Goal: Task Accomplishment & Management: Complete application form

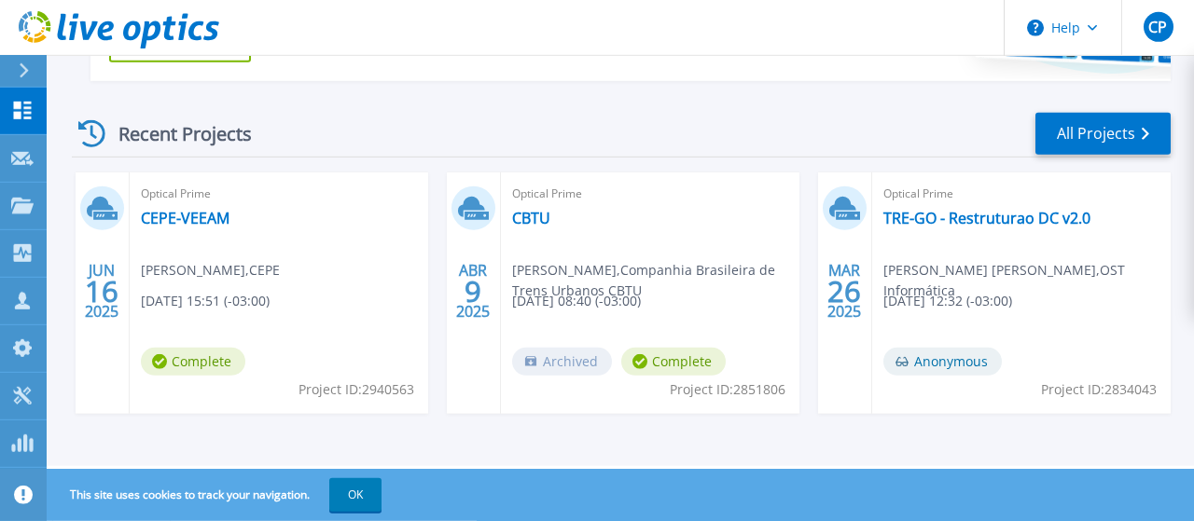
scroll to position [483, 0]
click at [369, 495] on button "OK" at bounding box center [355, 495] width 52 height 34
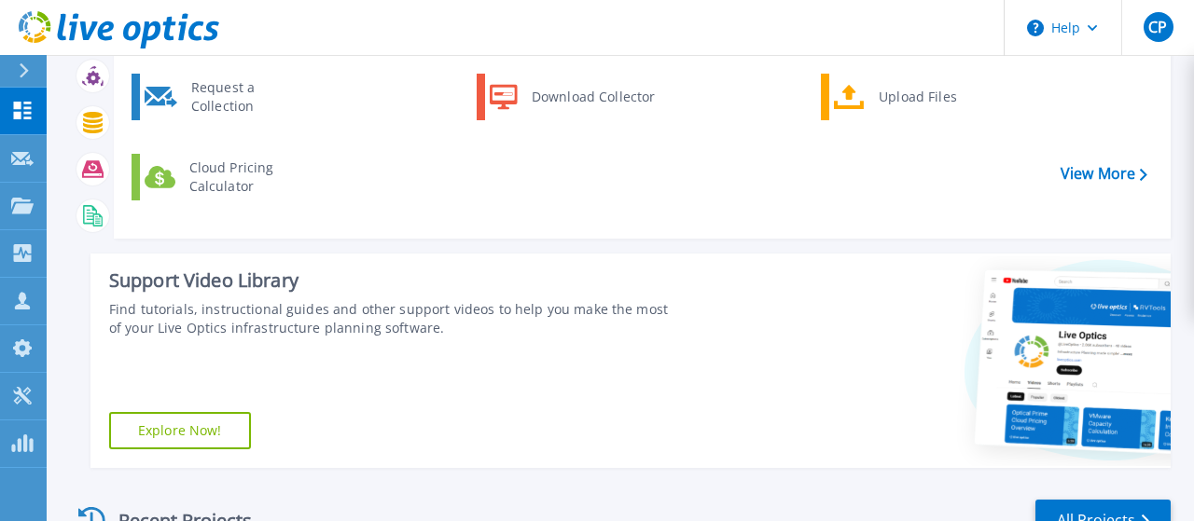
scroll to position [0, 0]
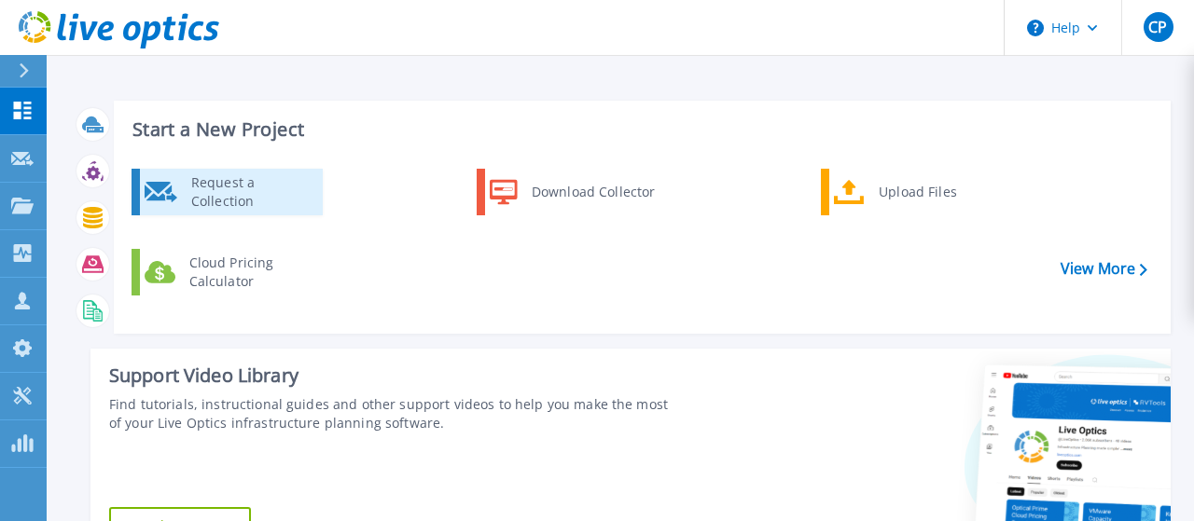
click at [217, 200] on div "Request a Collection" at bounding box center [250, 191] width 136 height 37
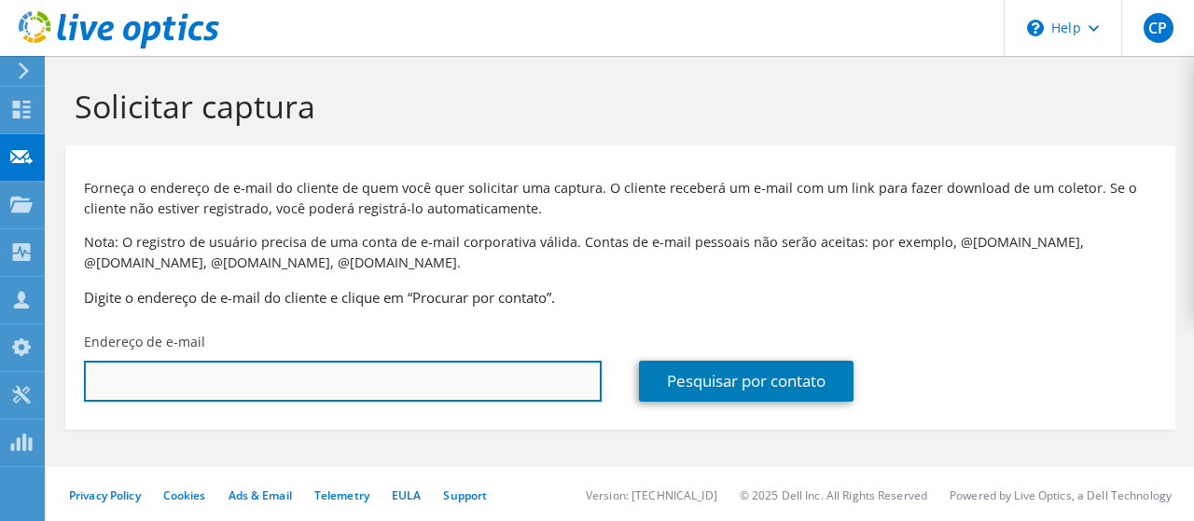
click at [304, 381] on input "text" at bounding box center [343, 381] width 518 height 41
type input "rafaeldppb@gmail.com"
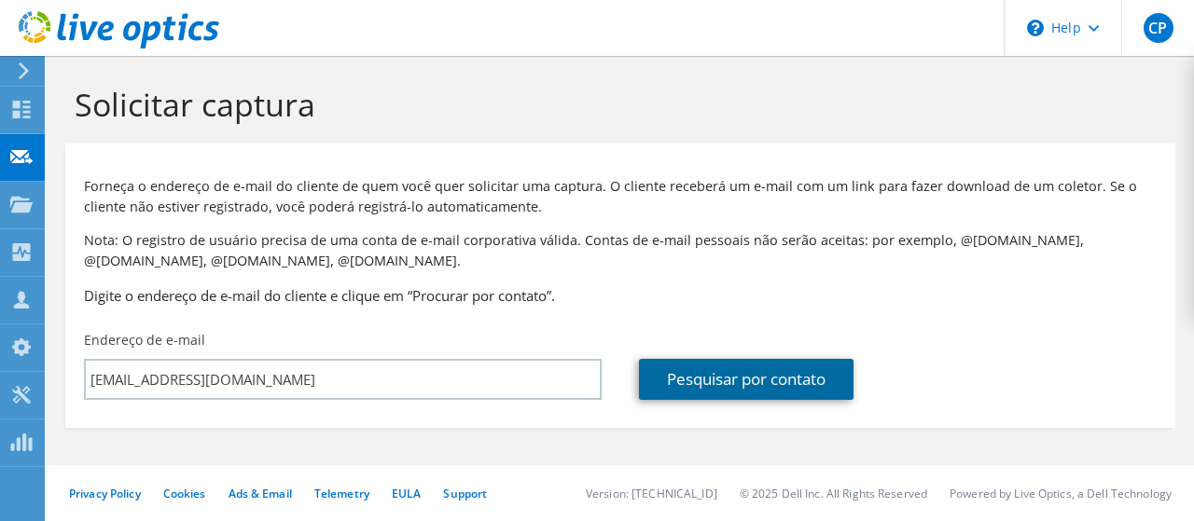
click at [709, 380] on link "Pesquisar por contato" at bounding box center [746, 379] width 214 height 41
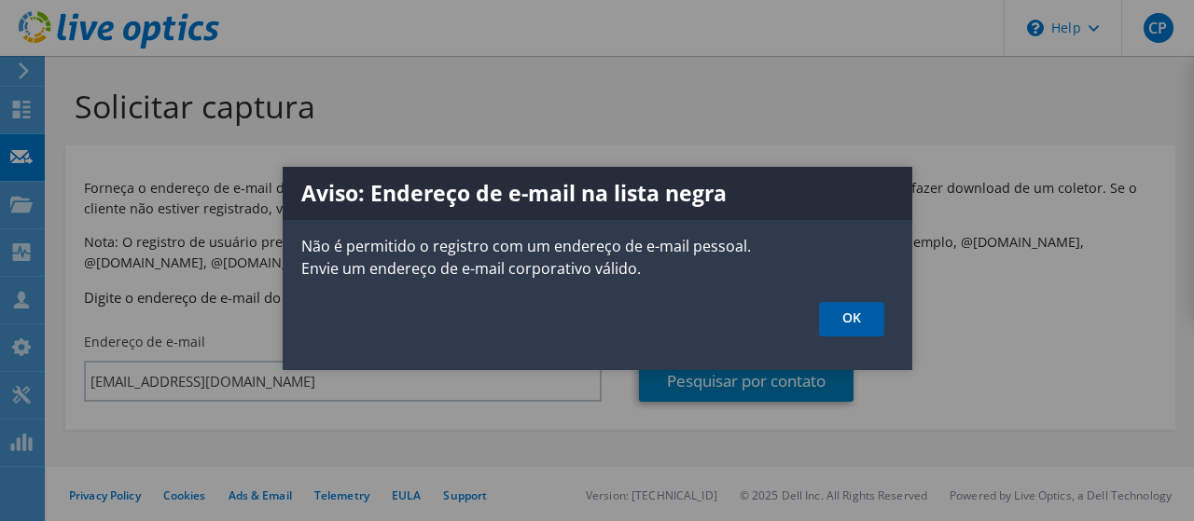
click at [839, 313] on link "OK" at bounding box center [851, 319] width 65 height 35
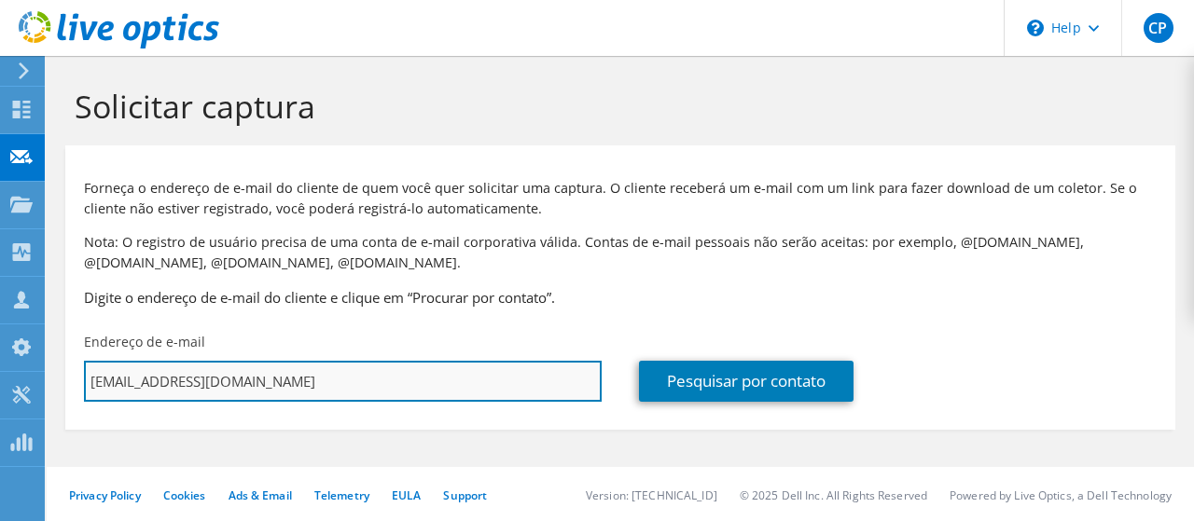
click at [266, 384] on input "rafaeldppb@gmail.com" at bounding box center [343, 381] width 518 height 41
drag, startPoint x: 260, startPoint y: 385, endPoint x: 53, endPoint y: 381, distance: 207.1
click at [84, 381] on input "rafaeldppb@gmail.com" at bounding box center [343, 381] width 518 height 41
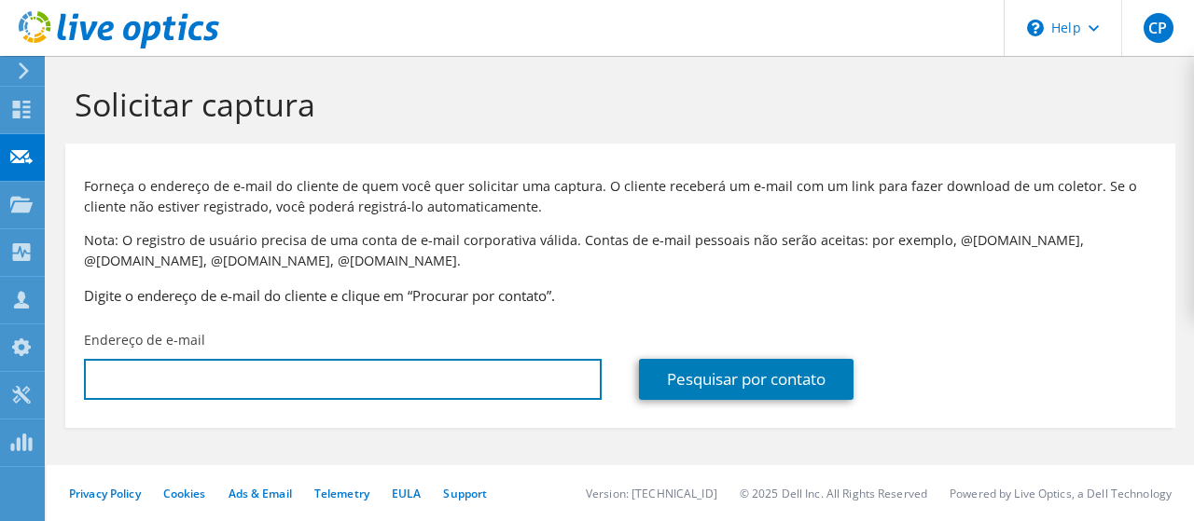
scroll to position [3, 0]
click at [353, 381] on input "text" at bounding box center [343, 379] width 518 height 41
paste input "suporte@defensoria.pb.def.br"
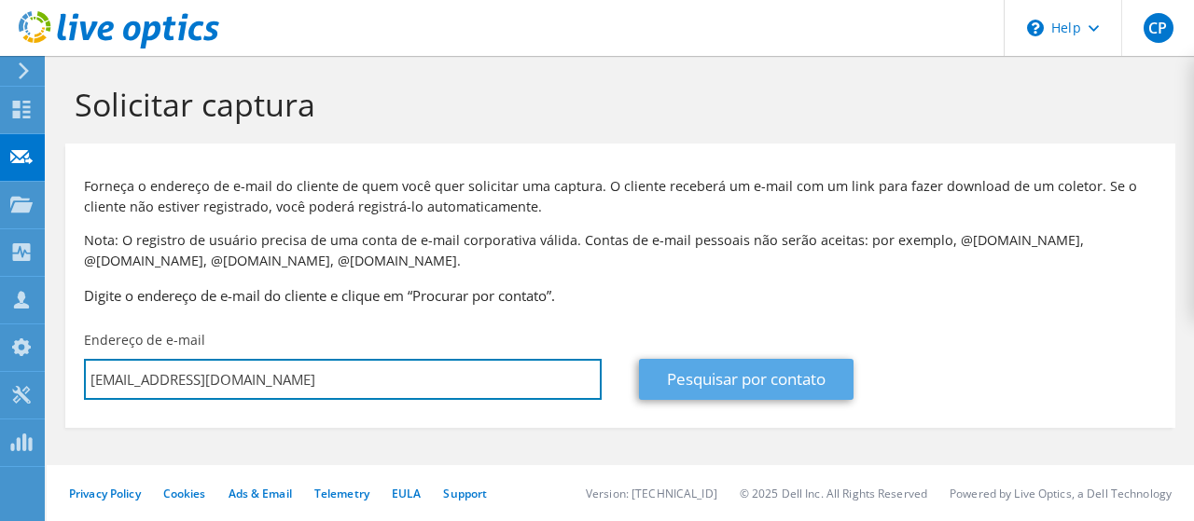
type input "suporte@defensoria.pb.def.br"
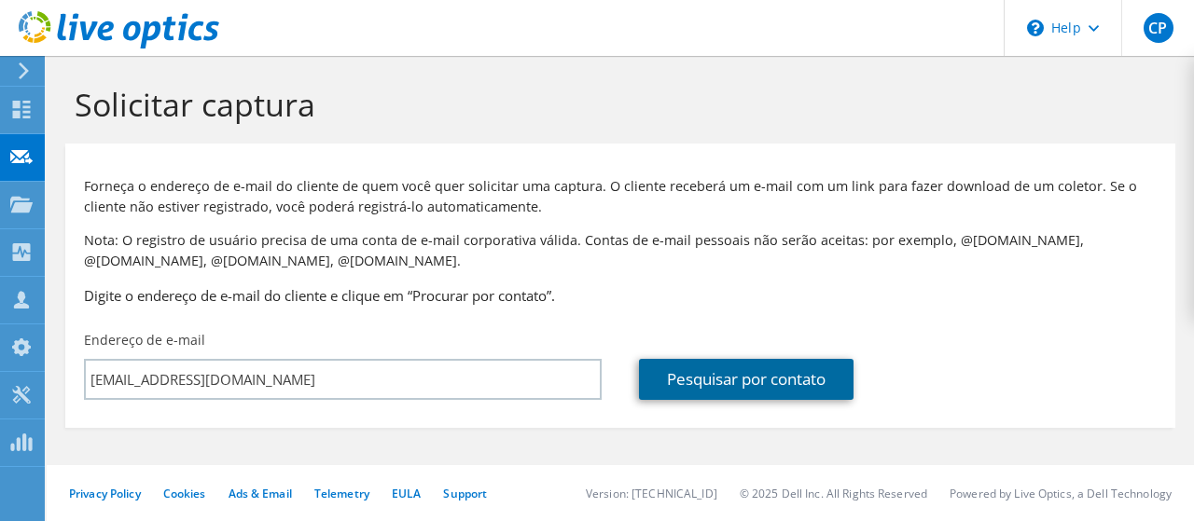
click at [674, 385] on link "Pesquisar por contato" at bounding box center [746, 379] width 214 height 41
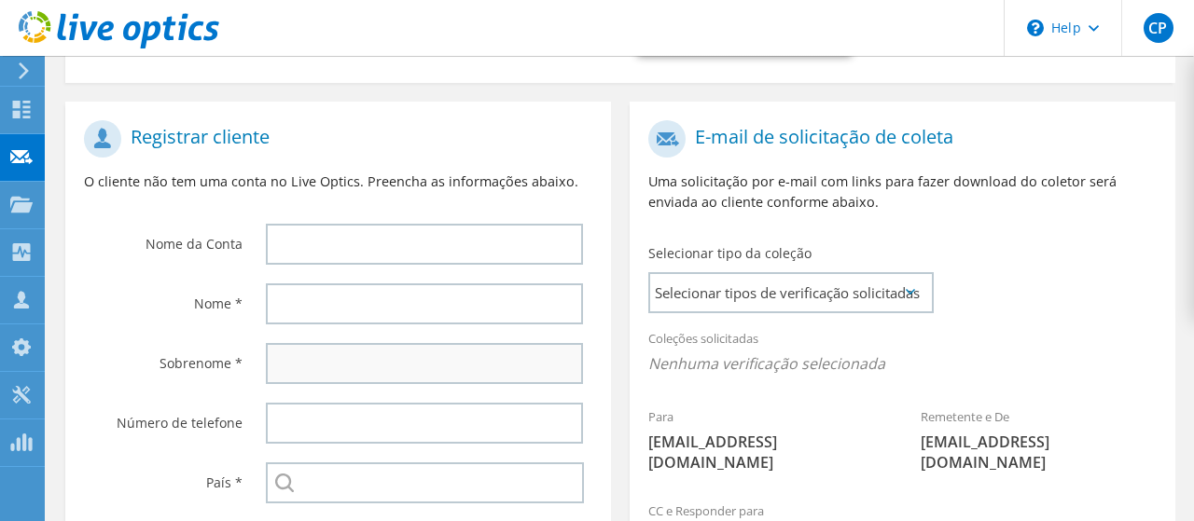
scroll to position [388, 0]
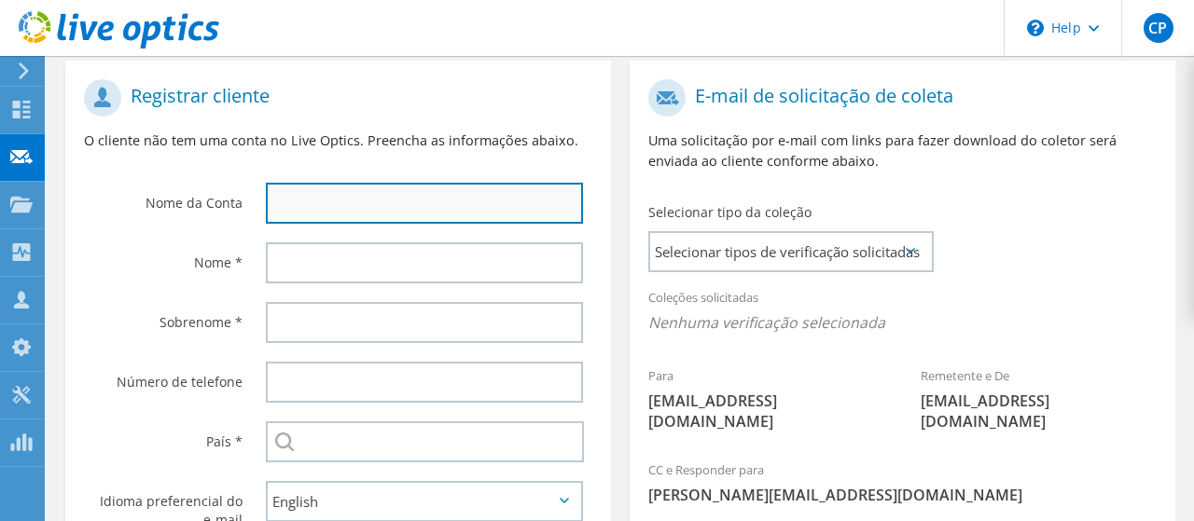
click at [340, 213] on input "text" at bounding box center [424, 203] width 317 height 41
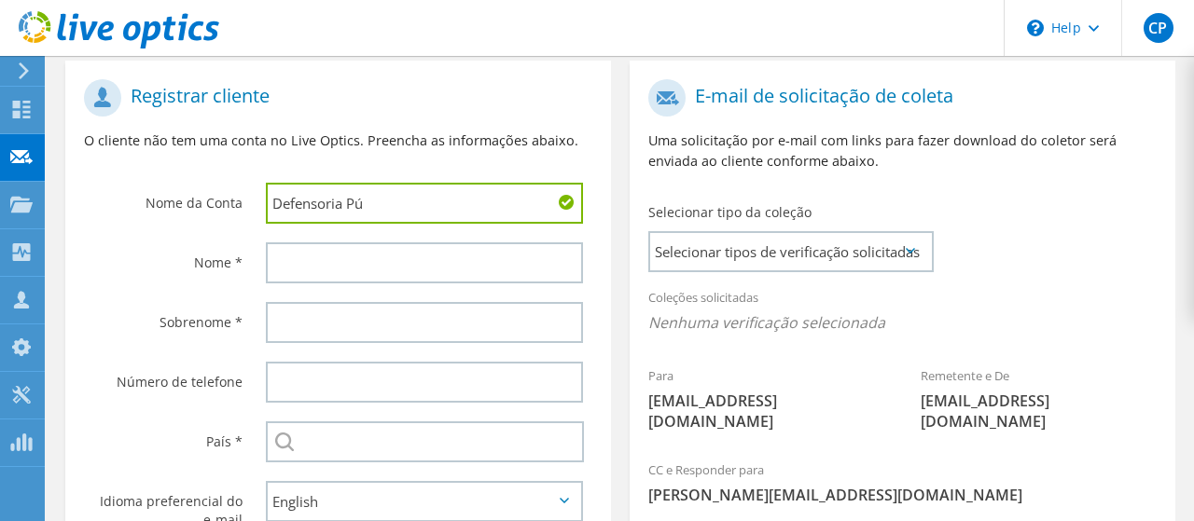
drag, startPoint x: 377, startPoint y: 204, endPoint x: 256, endPoint y: 204, distance: 120.3
click at [266, 204] on input "Defensoria Pú" at bounding box center [424, 203] width 317 height 41
paste input "blica do Estado da Paraíba"
type input "Defensoria Pública do Estado da Paraíba"
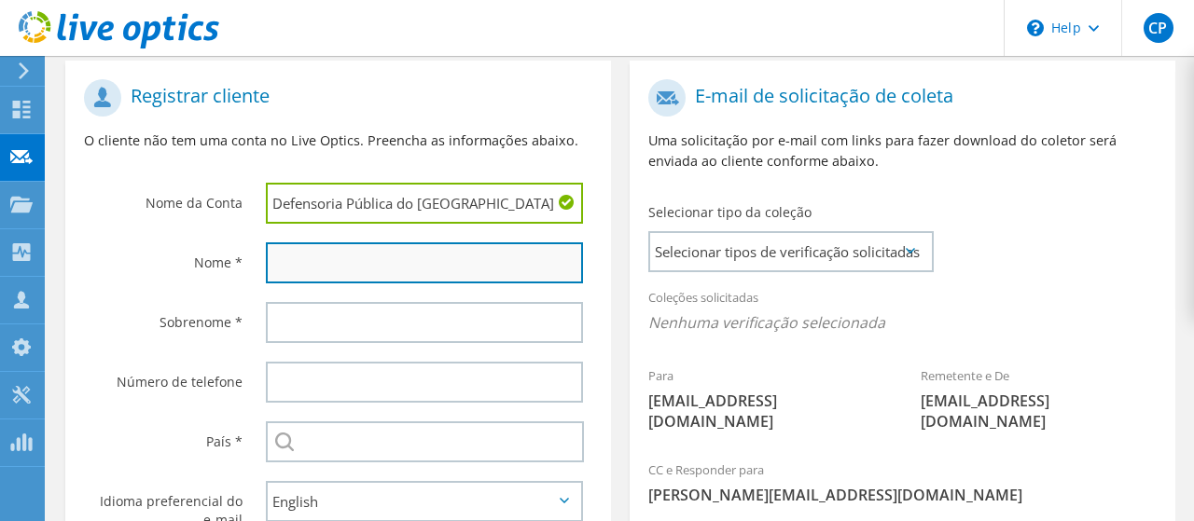
click at [353, 268] on input "text" at bounding box center [424, 262] width 317 height 41
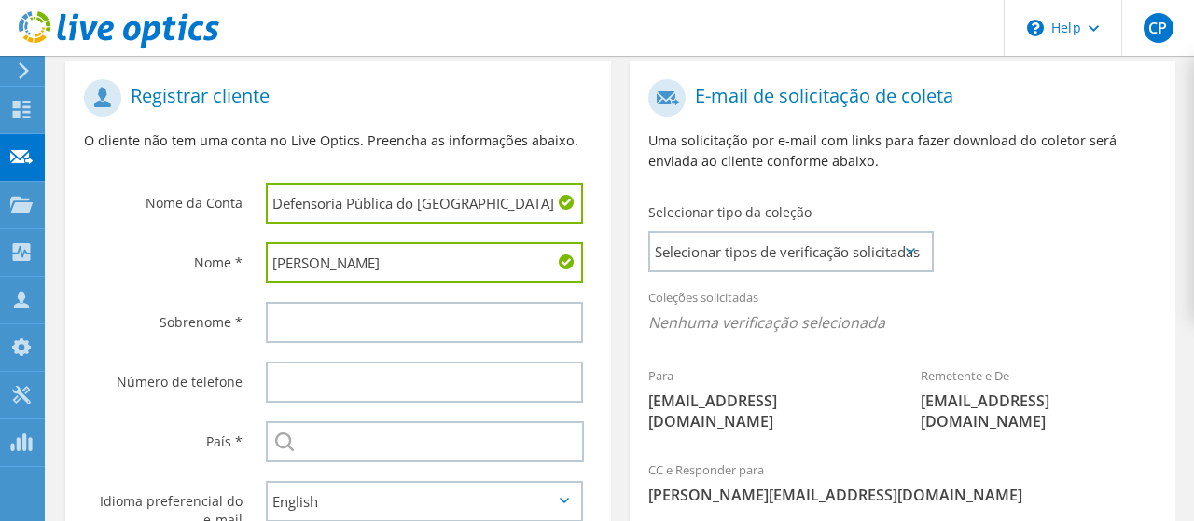
type input "Rafael"
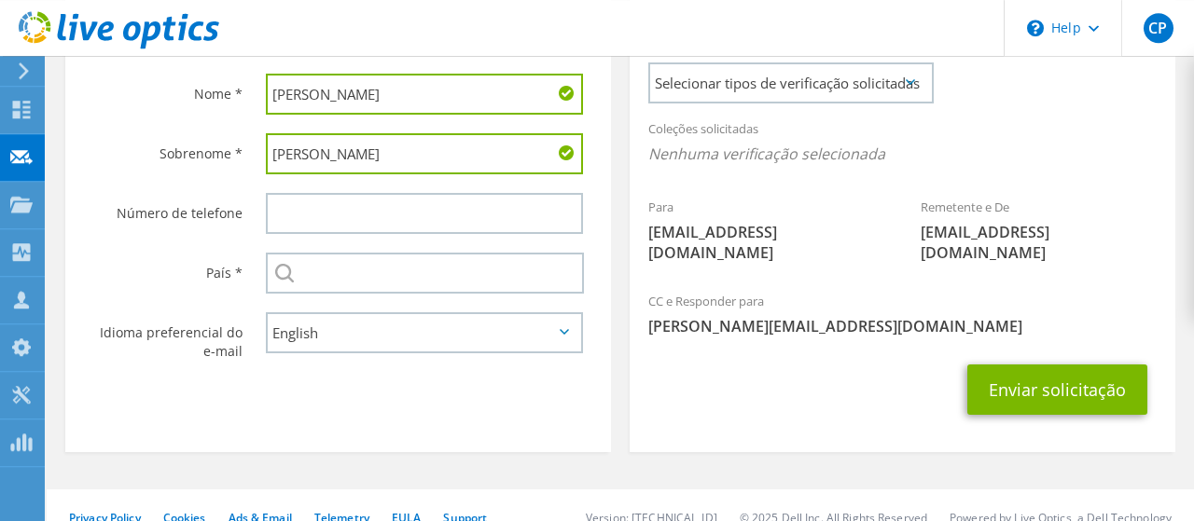
scroll to position [561, 0]
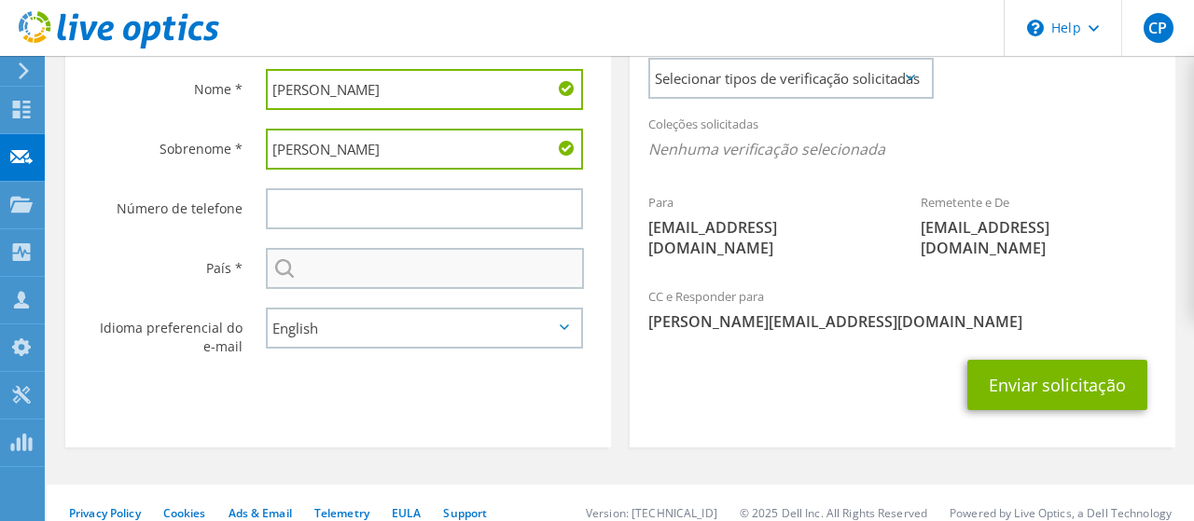
type input "Luiz"
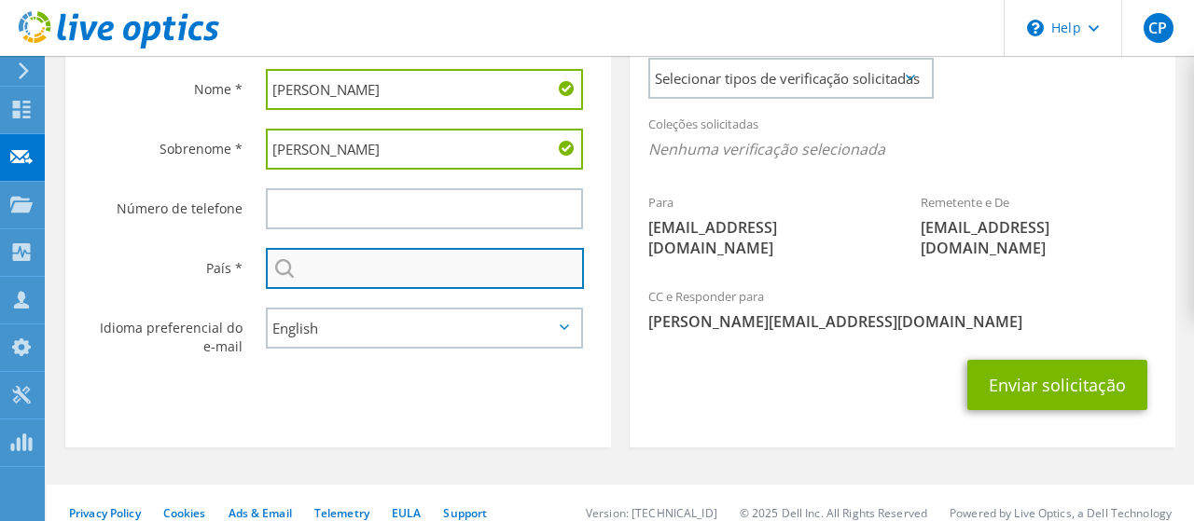
click at [365, 275] on input "text" at bounding box center [425, 268] width 318 height 41
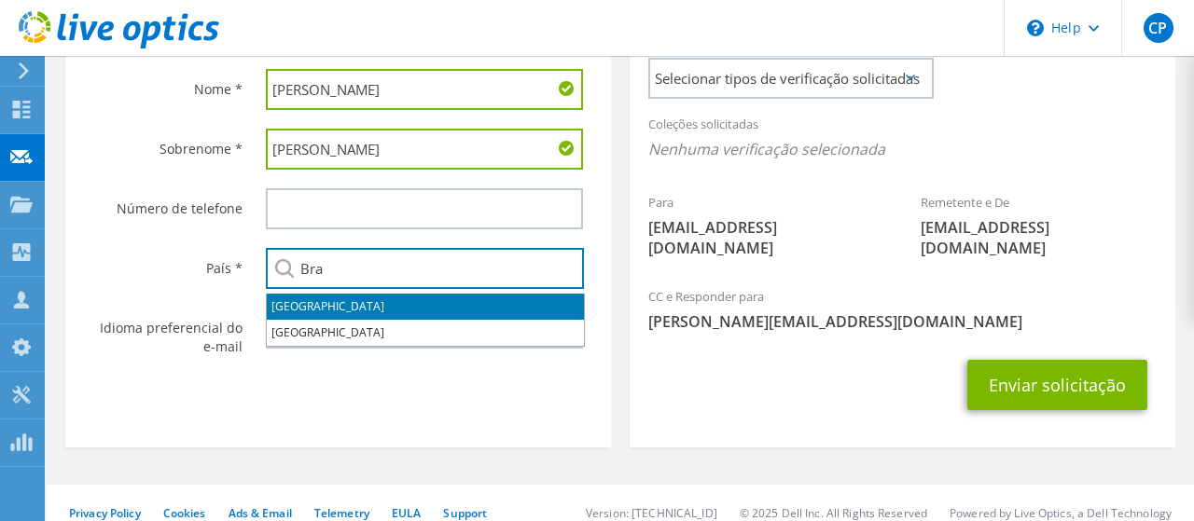
click at [311, 313] on li "Brasil" at bounding box center [425, 307] width 317 height 26
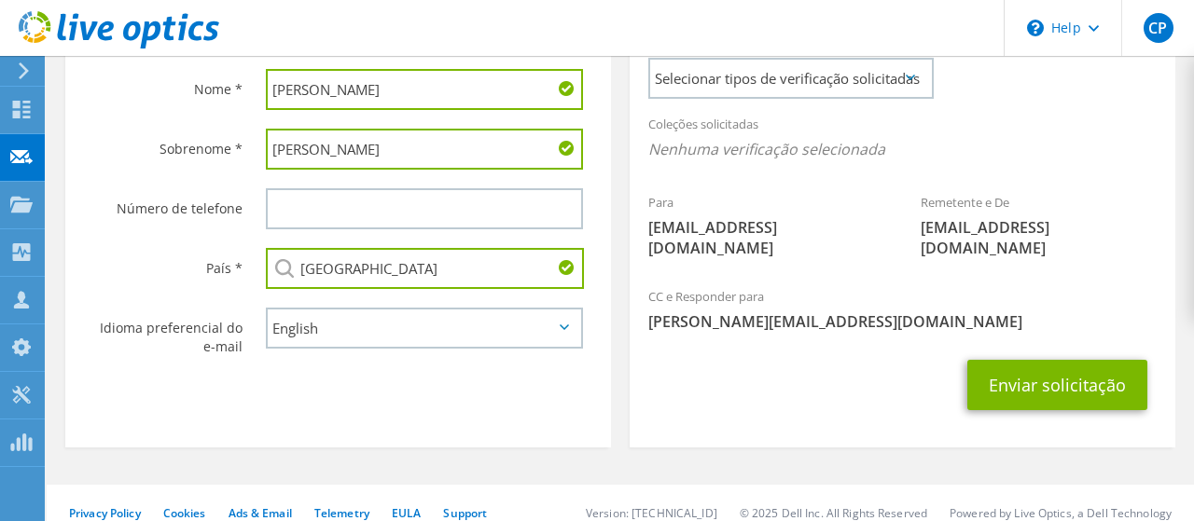
type input "Brasil"
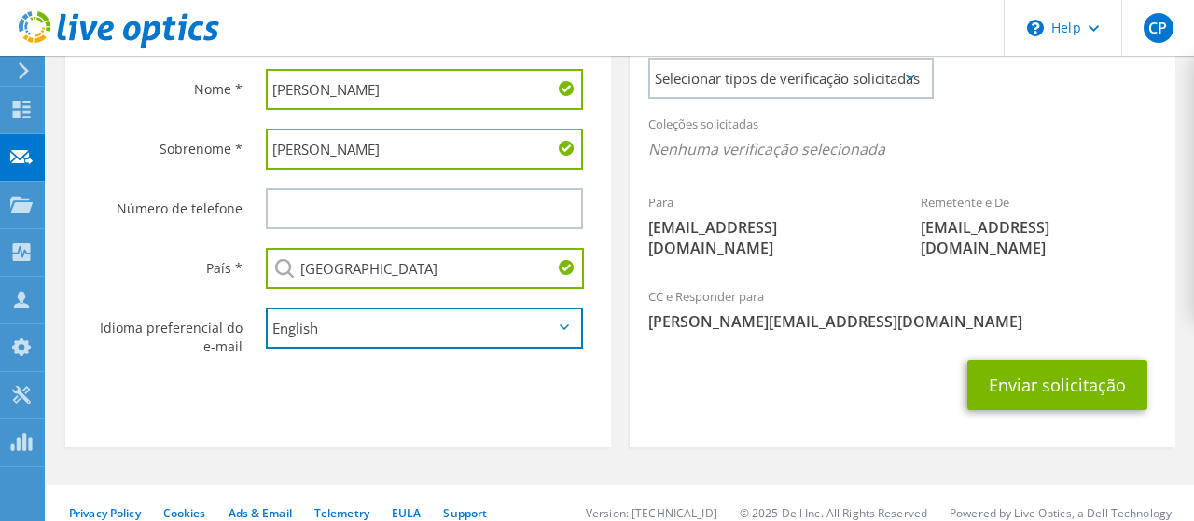
click at [266, 308] on select "English Deutsch Español Français Italiano Polski Português Русский 한국어 中文 日本語" at bounding box center [424, 328] width 317 height 41
select select "pt-BR"
click option "Português" at bounding box center [0, 0] width 0 height 0
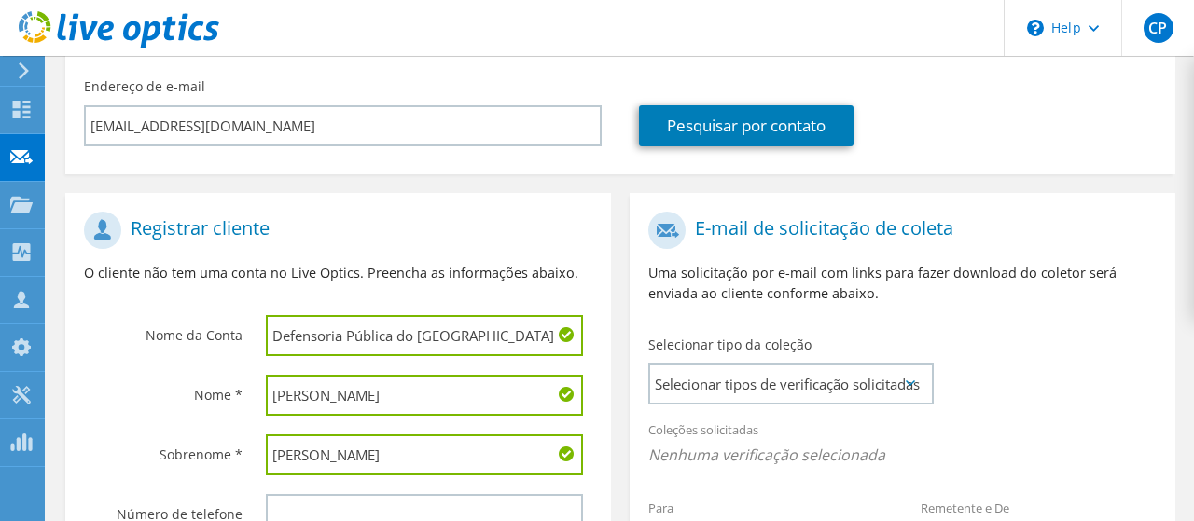
scroll to position [367, 0]
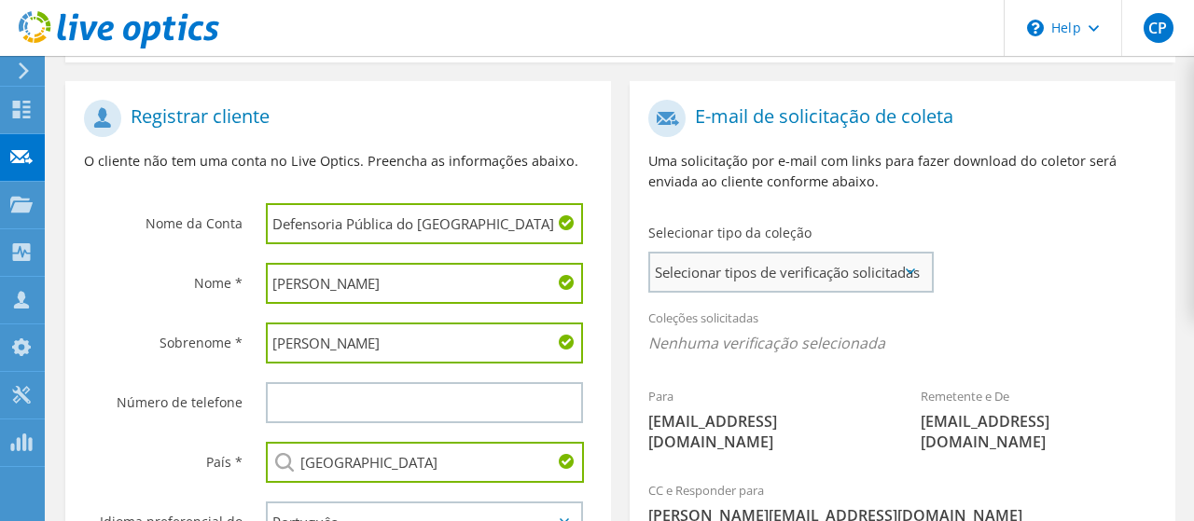
click at [768, 277] on span "Selecionar tipos de verificação solicitadas" at bounding box center [790, 272] width 281 height 37
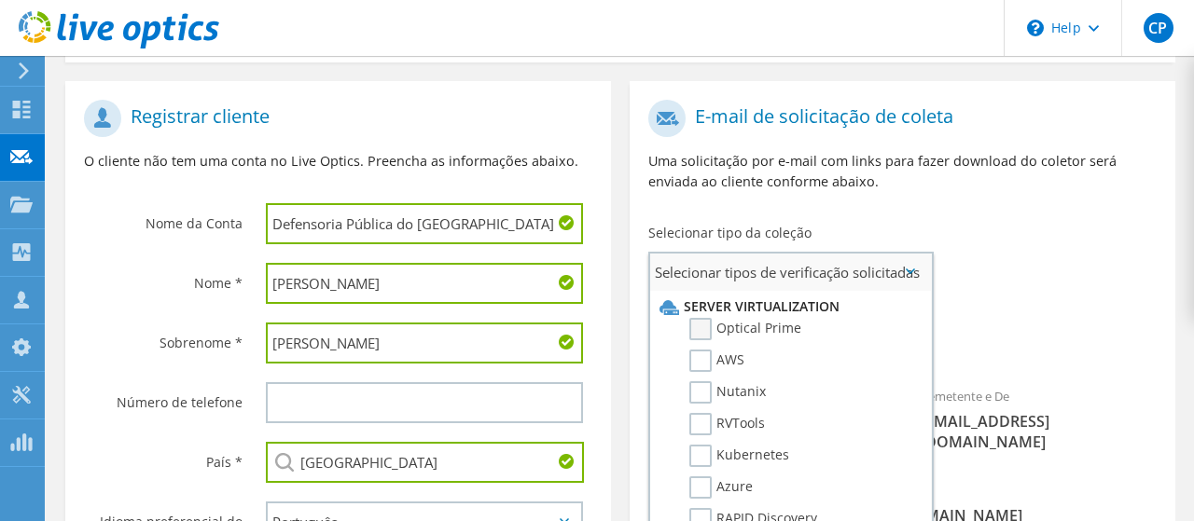
click at [692, 332] on label "Optical Prime" at bounding box center [745, 329] width 112 height 22
click at [0, 0] on input "Optical Prime" at bounding box center [0, 0] width 0 height 0
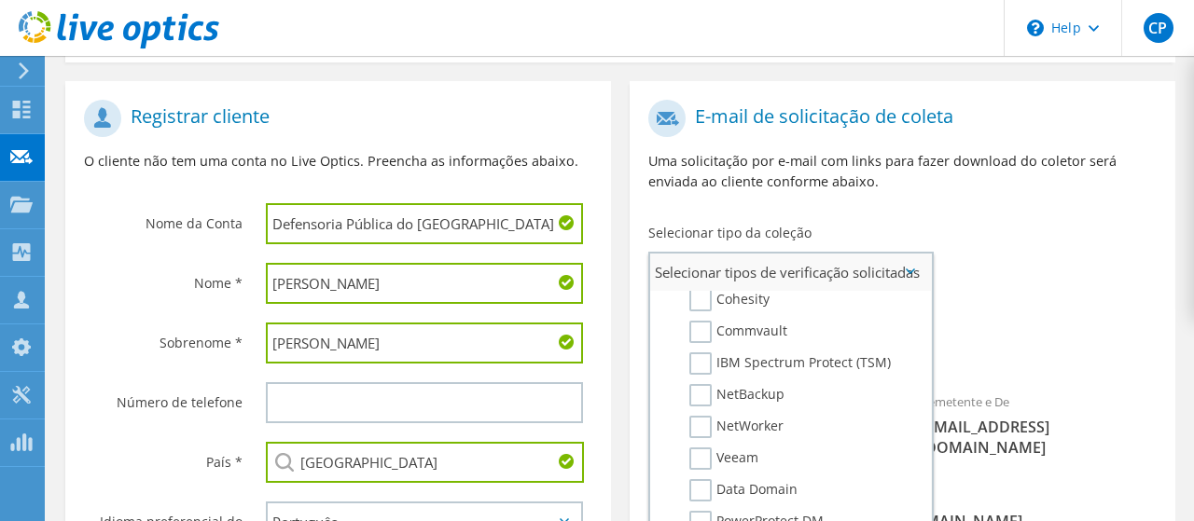
scroll to position [887, 0]
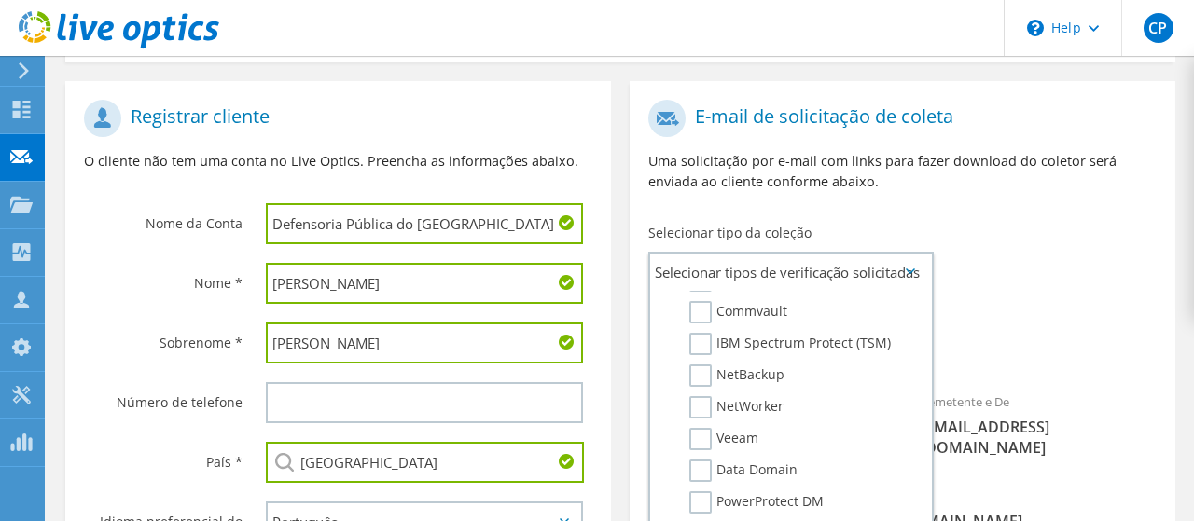
click at [1003, 335] on span "Optical Prime" at bounding box center [902, 348] width 508 height 31
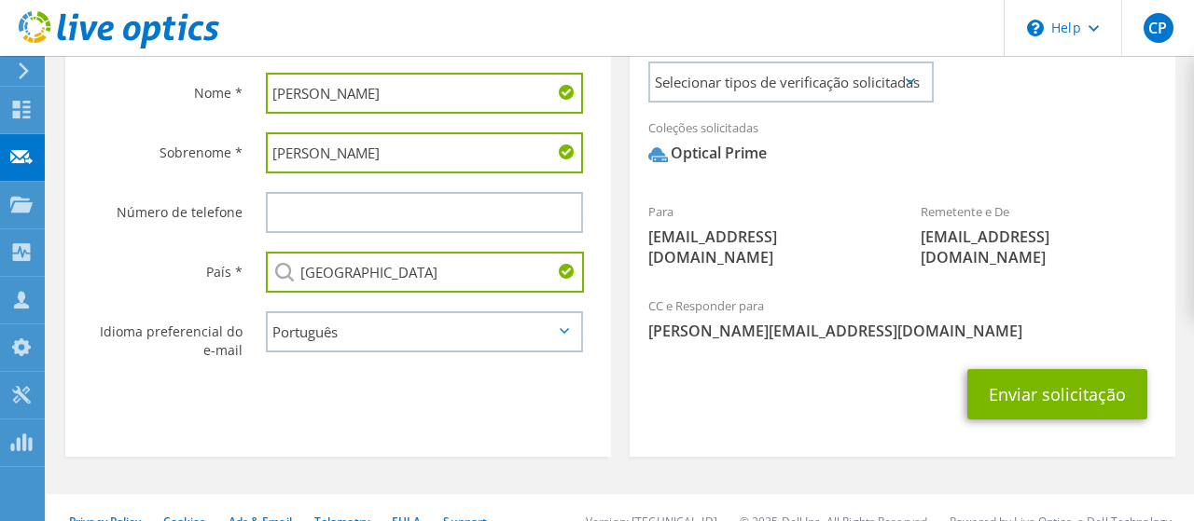
scroll to position [567, 0]
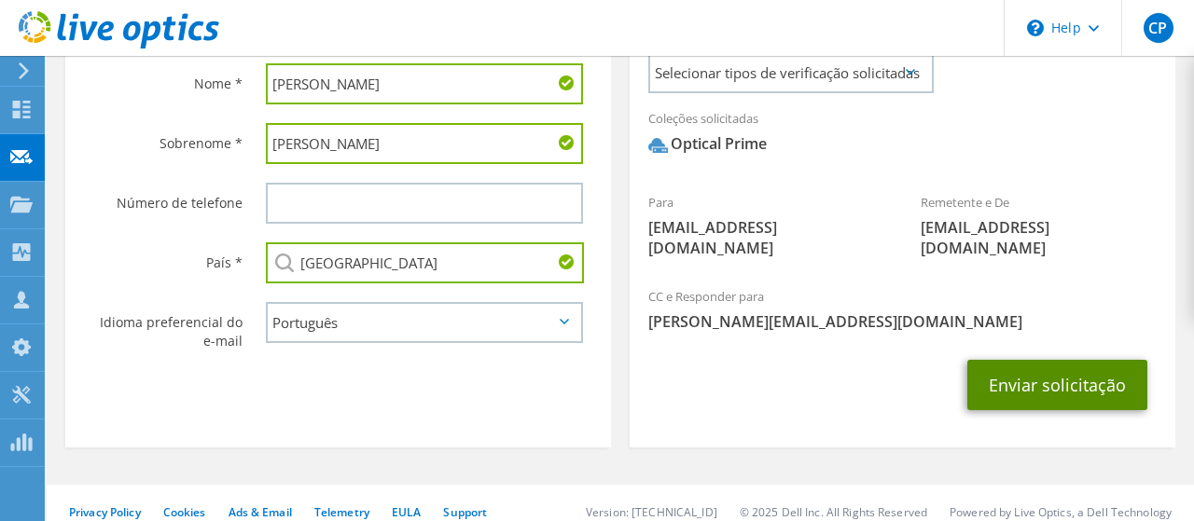
click at [1004, 368] on button "Enviar solicitação" at bounding box center [1057, 385] width 180 height 50
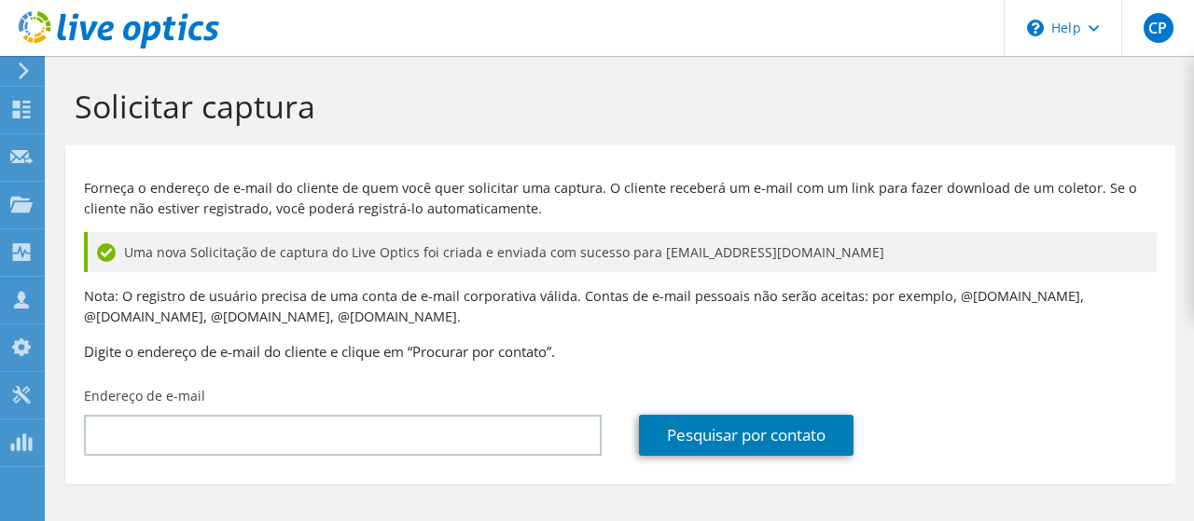
click at [83, 36] on use at bounding box center [119, 29] width 201 height 37
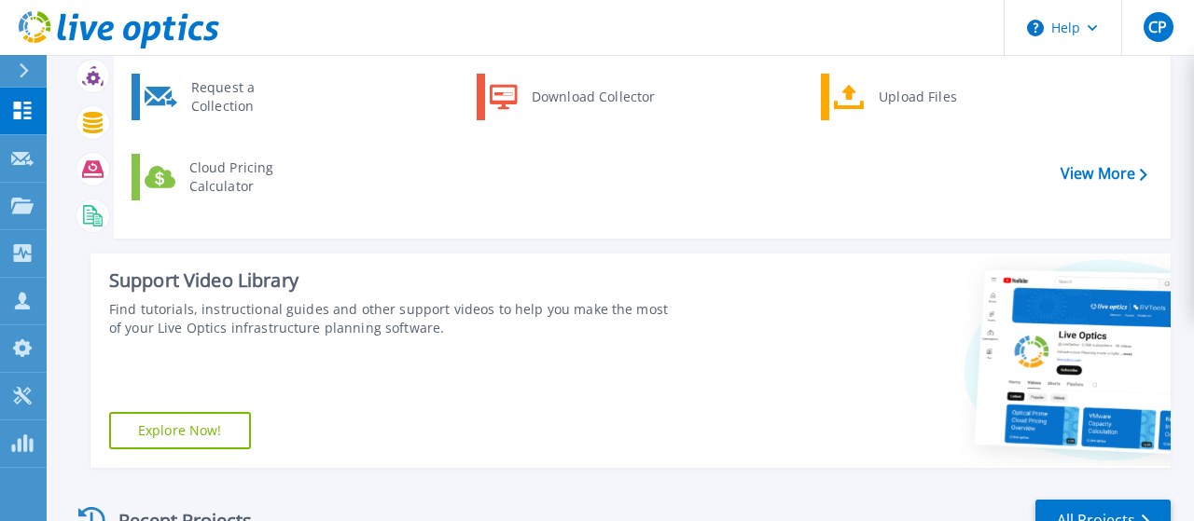
scroll to position [386, 0]
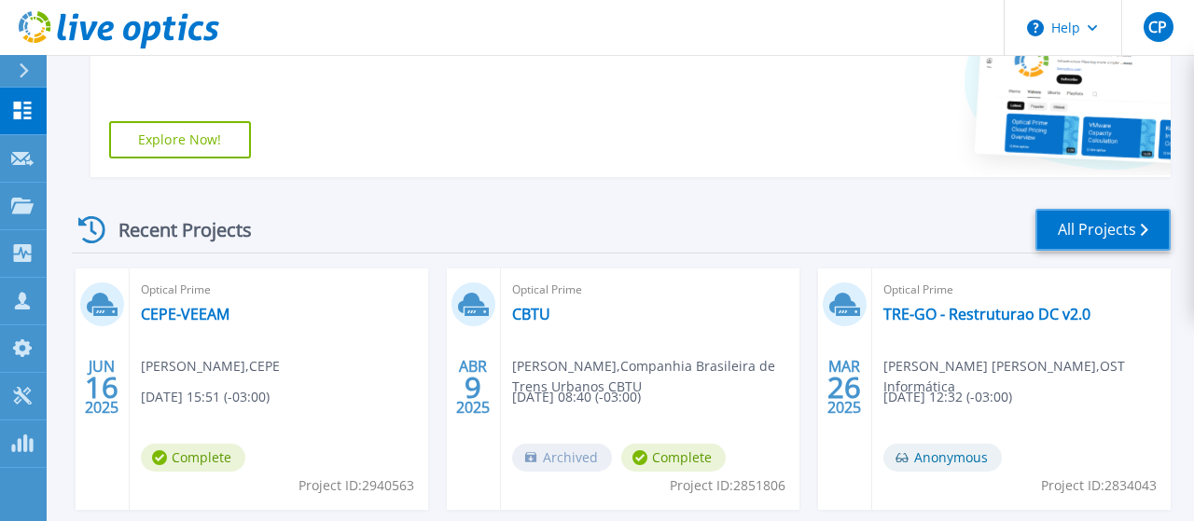
click at [1049, 231] on link "All Projects" at bounding box center [1102, 230] width 135 height 42
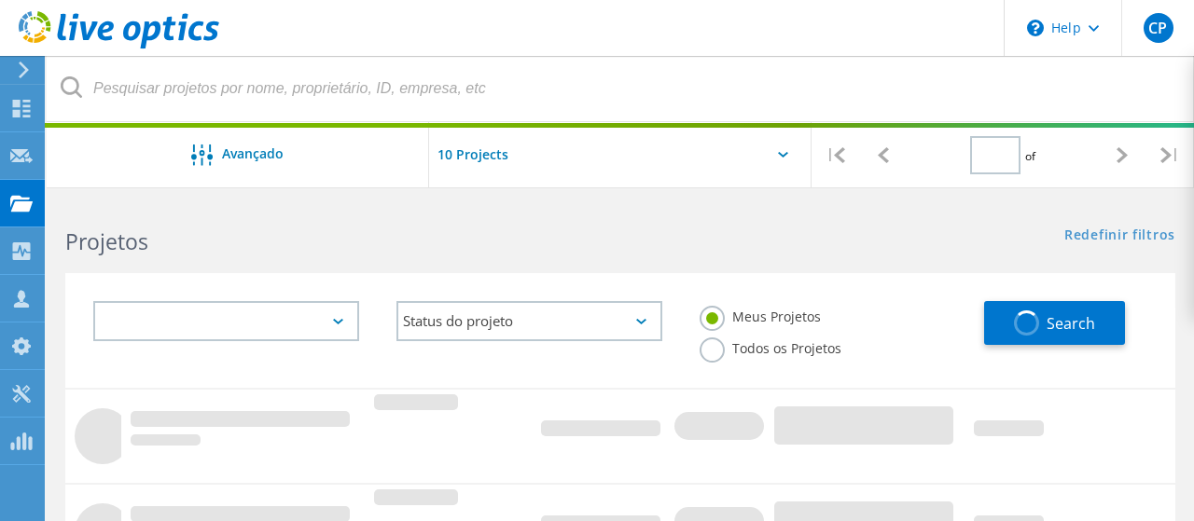
type input "1"
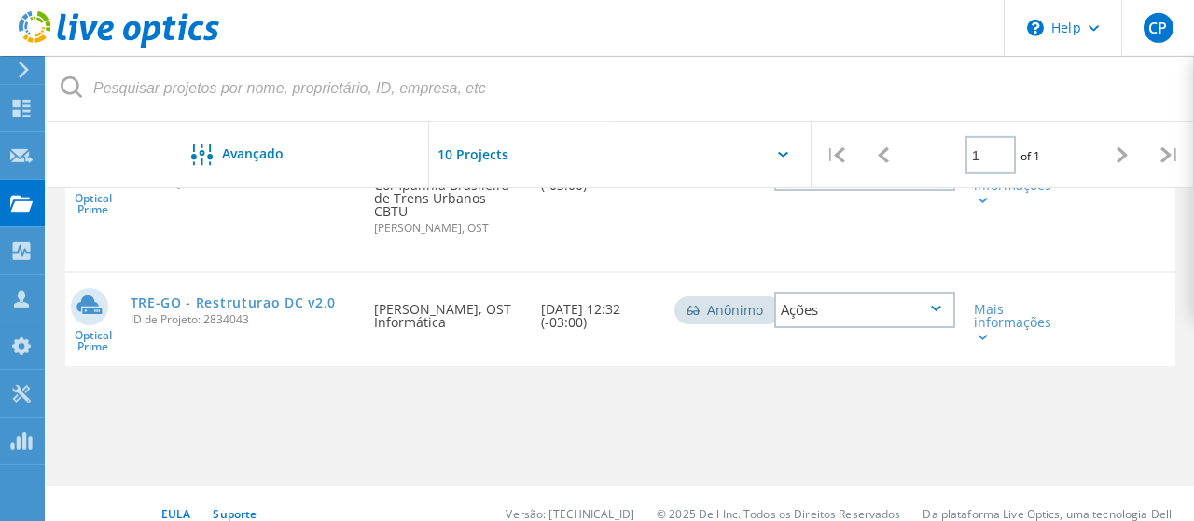
scroll to position [425, 0]
